Goal: Complete application form

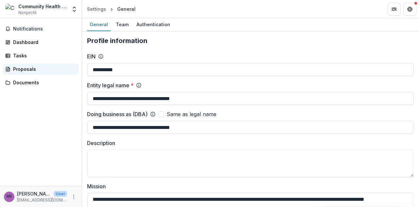
click at [20, 65] on div "Proposals" at bounding box center [43, 68] width 61 height 7
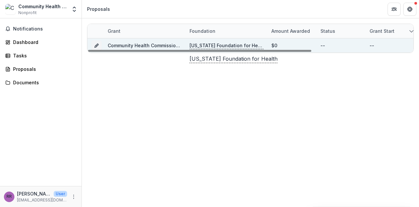
click at [243, 45] on p "[US_STATE] Foundation for Health" at bounding box center [227, 45] width 74 height 7
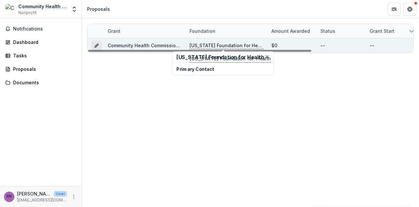
click at [96, 46] on icon "Grant d5ef8689-a998-45e8-b35f-475b89b5f86e" at bounding box center [96, 45] width 5 height 5
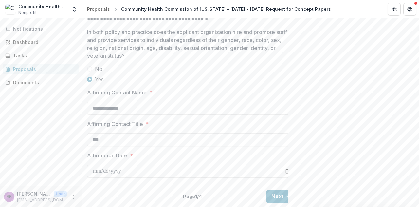
scroll to position [0, 16]
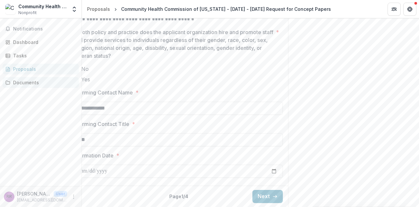
click at [22, 82] on div "Documents" at bounding box center [43, 82] width 61 height 7
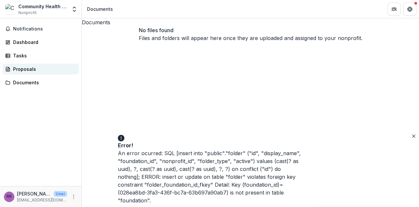
click at [26, 69] on div "Proposals" at bounding box center [43, 68] width 61 height 7
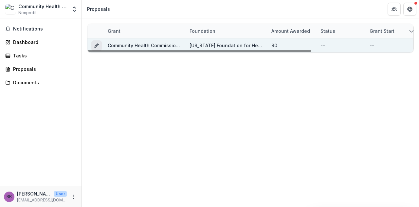
click at [95, 44] on icon "Grant d5ef8689-a998-45e8-b35f-475b89b5f86e" at bounding box center [96, 45] width 5 height 5
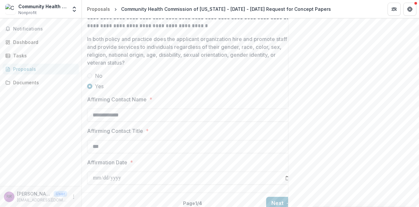
scroll to position [1071, 0]
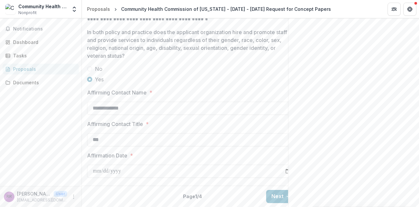
click at [227, 140] on input "***" at bounding box center [192, 139] width 210 height 13
click at [274, 192] on button "Next" at bounding box center [281, 196] width 30 height 13
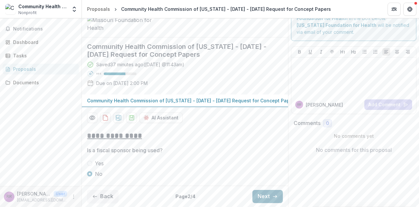
click at [265, 195] on button "Next" at bounding box center [267, 196] width 30 height 13
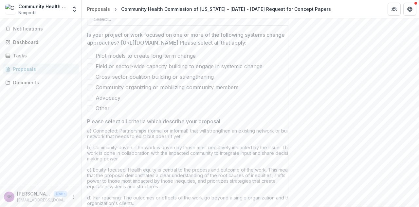
scroll to position [441, 0]
click at [160, 23] on div at bounding box center [185, 18] width 185 height 9
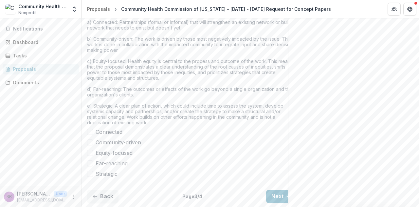
scroll to position [596, 0]
click at [89, 135] on span at bounding box center [90, 132] width 6 height 6
click at [89, 145] on span at bounding box center [90, 142] width 6 height 6
click at [89, 156] on span at bounding box center [90, 153] width 6 height 6
click at [90, 166] on span at bounding box center [90, 163] width 6 height 6
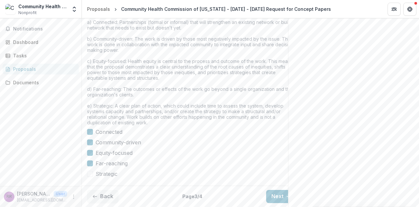
click at [90, 176] on span at bounding box center [90, 174] width 6 height 6
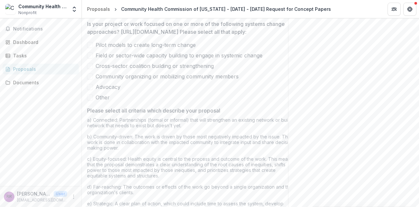
scroll to position [484, 0]
click at [90, 69] on span at bounding box center [90, 66] width 6 height 6
click at [90, 80] on span at bounding box center [90, 77] width 6 height 6
click at [90, 90] on span at bounding box center [90, 87] width 6 height 6
click at [90, 48] on span at bounding box center [90, 45] width 6 height 6
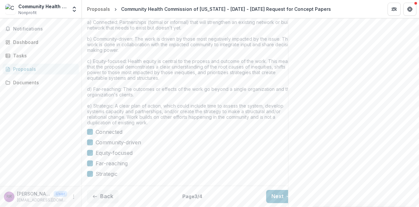
scroll to position [613, 0]
click at [274, 193] on button "Next" at bounding box center [281, 196] width 30 height 13
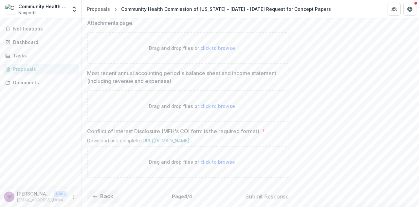
scroll to position [482, 0]
click at [211, 159] on span "click to browse" at bounding box center [217, 162] width 35 height 6
type input "**********"
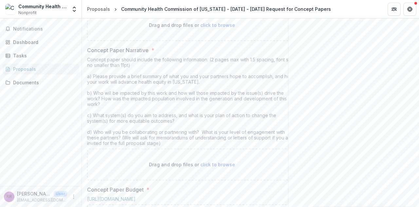
scroll to position [175, 0]
click at [217, 8] on link "[URL][DOMAIN_NAME]" at bounding box center [226, 6] width 48 height 6
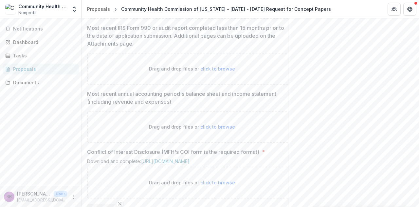
scroll to position [394, 0]
click at [213, 71] on span "click to browse" at bounding box center [217, 68] width 35 height 6
type input "**********"
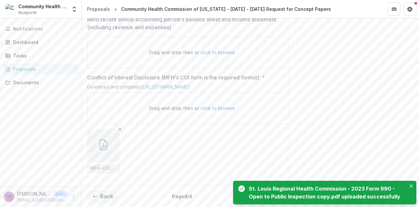
scroll to position [557, 0]
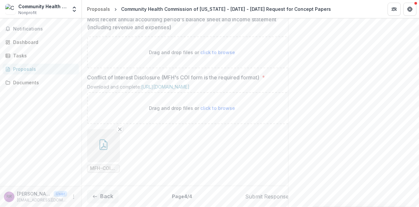
click at [205, 55] on span "click to browse" at bounding box center [217, 52] width 35 height 6
type input "**********"
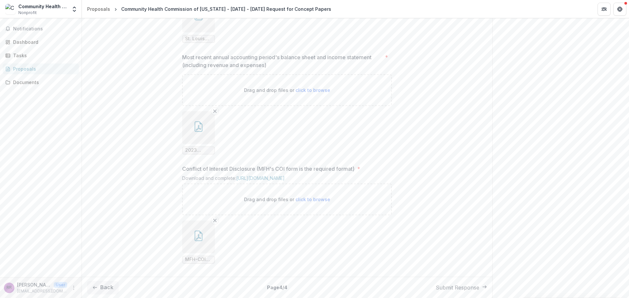
scroll to position [537, 0]
click at [101, 206] on button "Back" at bounding box center [102, 287] width 31 height 13
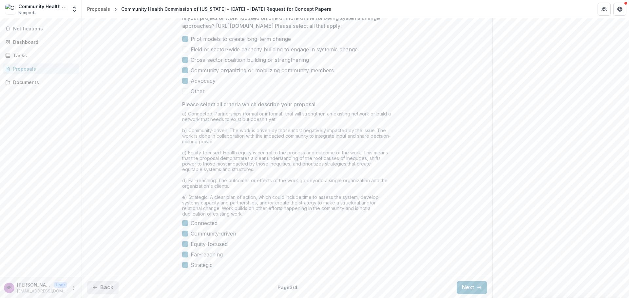
scroll to position [507, 0]
click at [101, 206] on button "Back" at bounding box center [102, 287] width 31 height 13
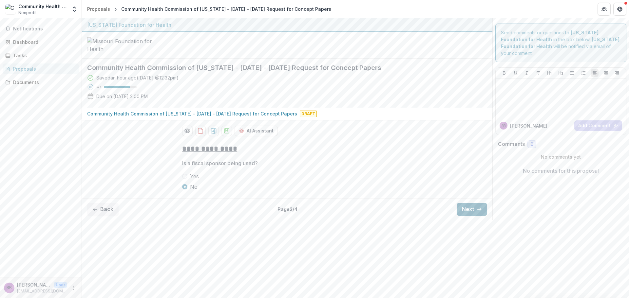
click at [419, 206] on line "button" at bounding box center [479, 210] width 4 height 0
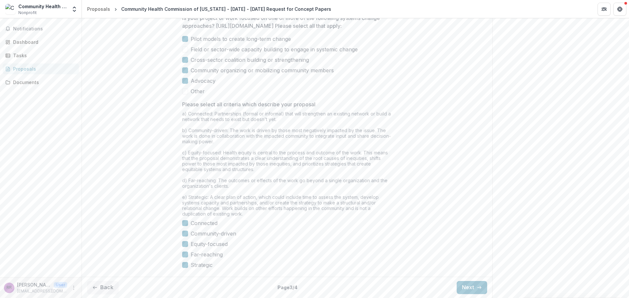
scroll to position [507, 0]
click at [419, 206] on icon "button" at bounding box center [478, 287] width 5 height 5
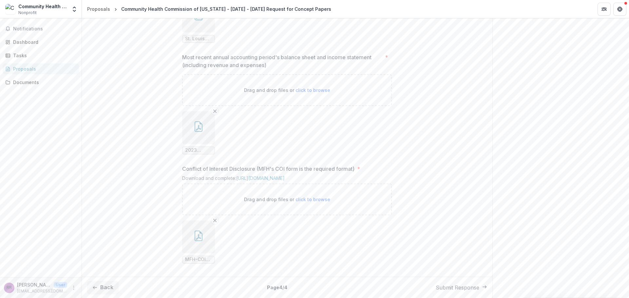
scroll to position [537, 0]
click at [106, 206] on button "Back" at bounding box center [102, 287] width 31 height 13
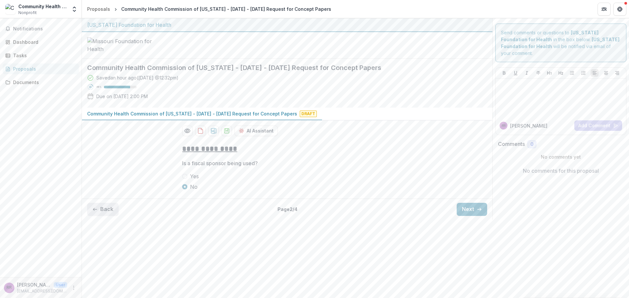
scroll to position [0, 0]
click at [106, 206] on div "**********" at bounding box center [355, 158] width 547 height 280
click at [98, 206] on button "Back" at bounding box center [102, 209] width 31 height 13
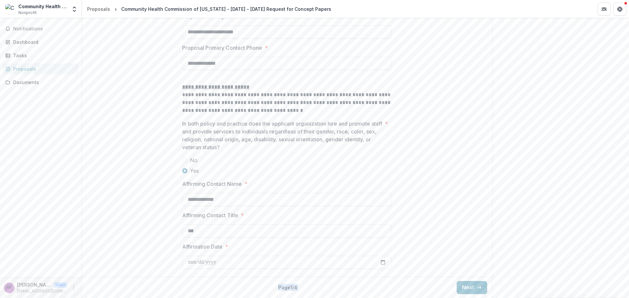
scroll to position [963, 0]
click at [419, 206] on button "Next" at bounding box center [471, 287] width 30 height 13
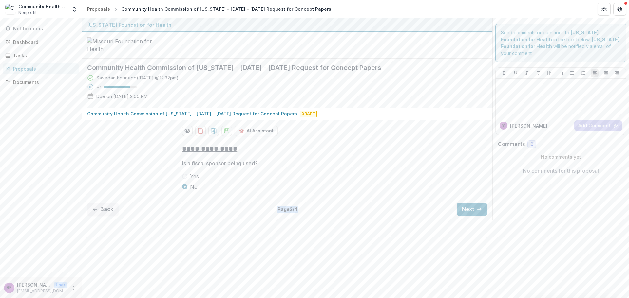
scroll to position [0, 0]
click at [419, 206] on button "Next" at bounding box center [471, 209] width 30 height 13
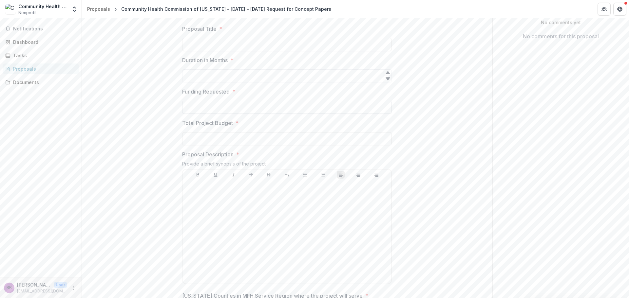
scroll to position [131, 0]
click at [387, 85] on icon at bounding box center [387, 82] width 5 height 5
type input "*"
click at [387, 78] on icon at bounding box center [387, 76] width 4 height 3
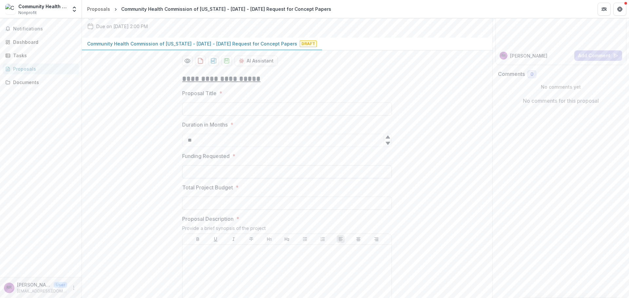
scroll to position [65, 0]
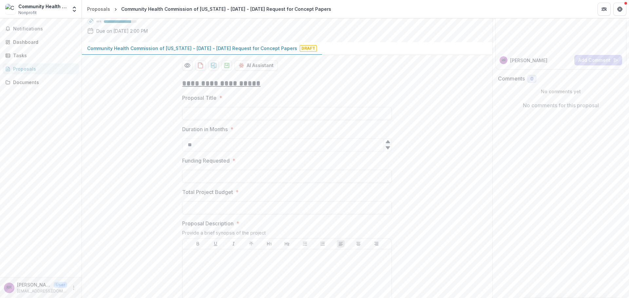
type input "**"
